Goal: Book appointment/travel/reservation

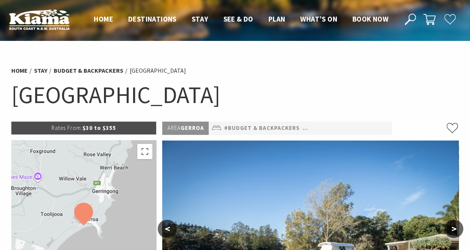
select select "3"
select select "2"
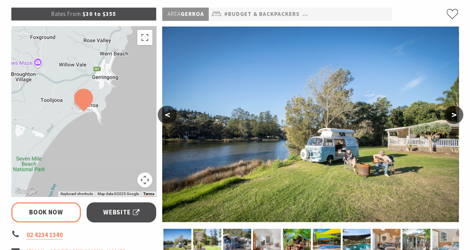
scroll to position [128, 0]
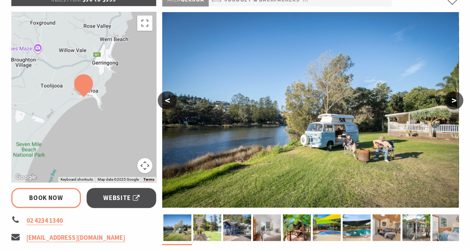
click at [143, 161] on button "Map camera controls" at bounding box center [144, 165] width 15 height 15
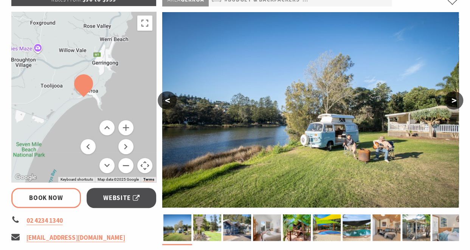
click at [143, 161] on button "Map camera controls" at bounding box center [144, 165] width 15 height 15
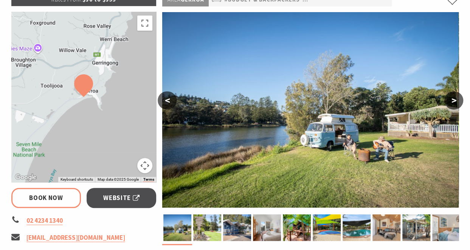
click at [143, 161] on button "Map camera controls" at bounding box center [144, 165] width 15 height 15
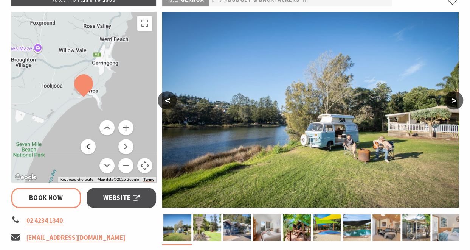
click at [90, 141] on button "Move left" at bounding box center [88, 146] width 15 height 15
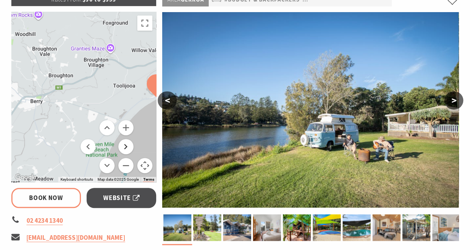
click at [124, 142] on button "Move right" at bounding box center [125, 146] width 15 height 15
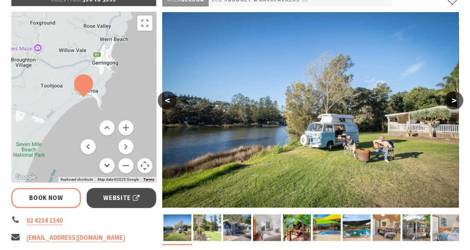
click at [108, 161] on button "Move down" at bounding box center [106, 165] width 15 height 15
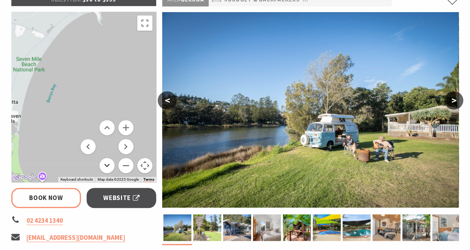
click at [104, 164] on button "Move down" at bounding box center [106, 165] width 15 height 15
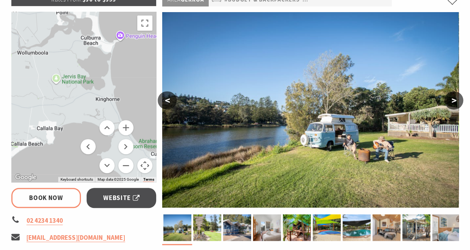
drag, startPoint x: 43, startPoint y: 116, endPoint x: 104, endPoint y: -16, distance: 145.0
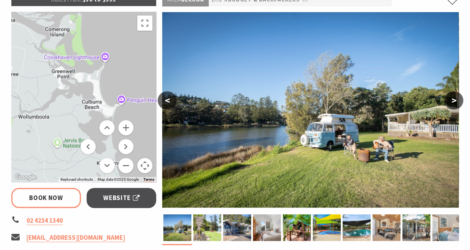
drag, startPoint x: 143, startPoint y: 67, endPoint x: 135, endPoint y: 177, distance: 109.9
click at [135, 177] on div "Keyboard shortcuts Map Data Map data ©2025 Google Map data ©2025 Google 2 km Cl…" at bounding box center [83, 97] width 145 height 170
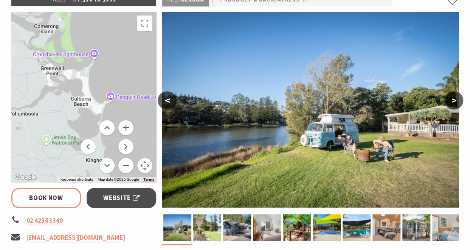
select select "3"
click at [106, 165] on button "Move down" at bounding box center [106, 165] width 15 height 15
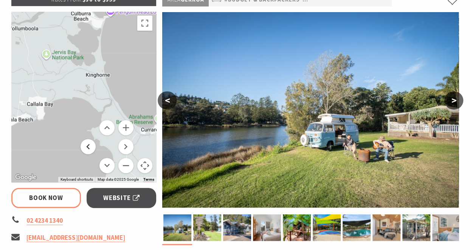
click at [85, 145] on button "Move left" at bounding box center [88, 146] width 15 height 15
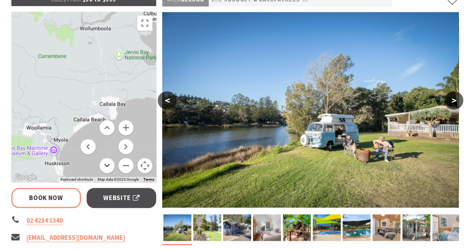
click at [105, 166] on button "Move down" at bounding box center [106, 165] width 15 height 15
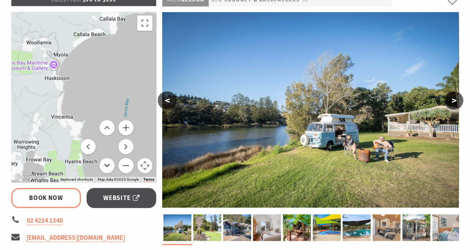
click at [105, 166] on button "Move down" at bounding box center [106, 165] width 15 height 15
